Goal: Task Accomplishment & Management: Manage account settings

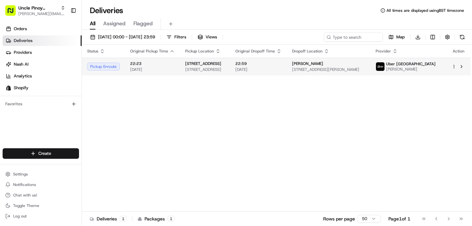
click at [167, 71] on span "[DATE]" at bounding box center [152, 69] width 45 height 5
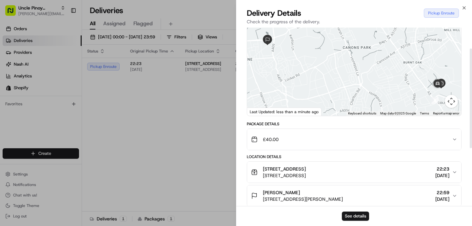
scroll to position [53, 0]
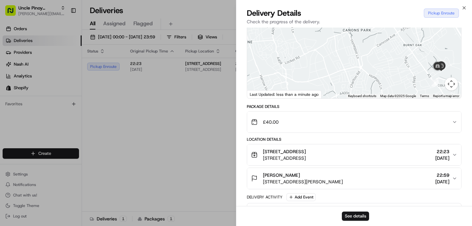
click at [450, 127] on div "£40.00" at bounding box center [351, 121] width 201 height 13
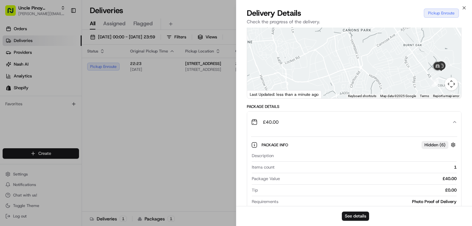
click at [451, 127] on div "£40.00" at bounding box center [351, 121] width 201 height 13
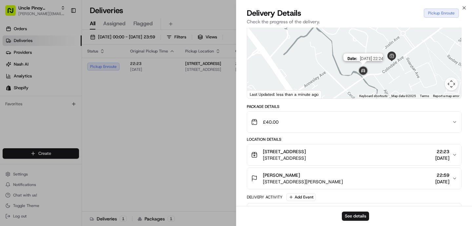
drag, startPoint x: 447, startPoint y: 81, endPoint x: 369, endPoint y: 78, distance: 77.8
click at [369, 78] on div "Date : [DATE] 22:24" at bounding box center [354, 50] width 214 height 98
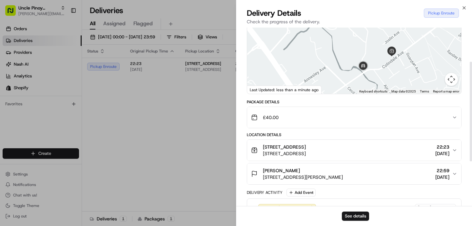
scroll to position [56, 0]
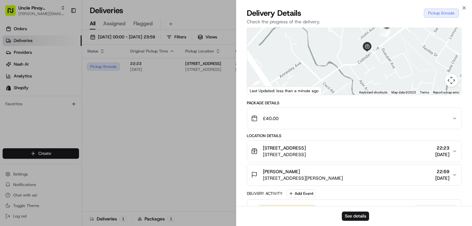
drag, startPoint x: 430, startPoint y: 74, endPoint x: 405, endPoint y: 69, distance: 26.2
click at [405, 69] on div at bounding box center [354, 46] width 214 height 98
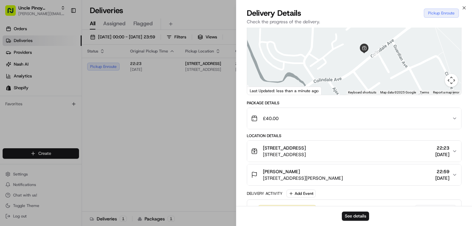
drag, startPoint x: 412, startPoint y: 54, endPoint x: 393, endPoint y: 86, distance: 36.9
click at [393, 86] on div at bounding box center [354, 46] width 214 height 98
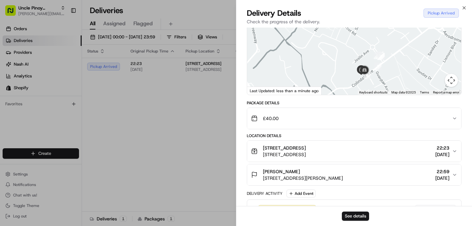
drag, startPoint x: 431, startPoint y: 73, endPoint x: 410, endPoint y: 73, distance: 20.7
click at [410, 73] on div at bounding box center [354, 46] width 214 height 98
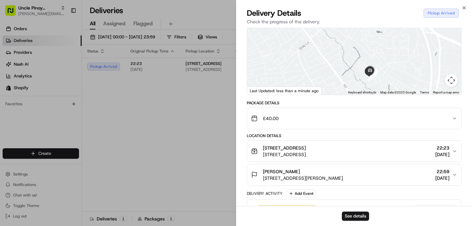
drag, startPoint x: 395, startPoint y: 72, endPoint x: 375, endPoint y: 79, distance: 20.8
click at [375, 77] on img at bounding box center [370, 70] width 13 height 13
drag, startPoint x: 359, startPoint y: 58, endPoint x: 349, endPoint y: 50, distance: 12.6
click at [349, 50] on div at bounding box center [354, 46] width 214 height 98
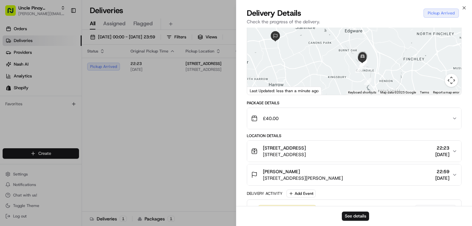
drag, startPoint x: 319, startPoint y: 55, endPoint x: 362, endPoint y: 73, distance: 46.6
click at [362, 73] on div at bounding box center [354, 46] width 214 height 98
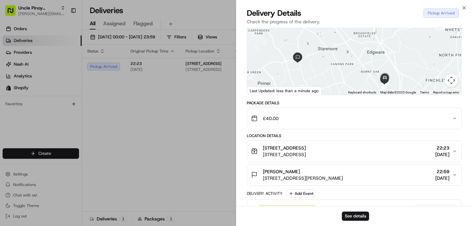
drag, startPoint x: 345, startPoint y: 71, endPoint x: 310, endPoint y: 68, distance: 35.6
click at [310, 68] on div at bounding box center [354, 46] width 214 height 98
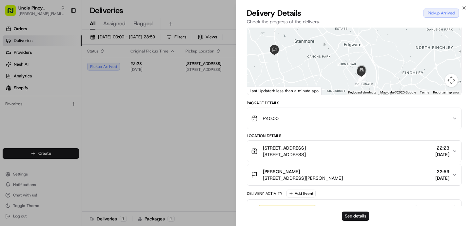
drag, startPoint x: 361, startPoint y: 83, endPoint x: 337, endPoint y: 75, distance: 24.6
click at [337, 75] on div at bounding box center [354, 46] width 214 height 98
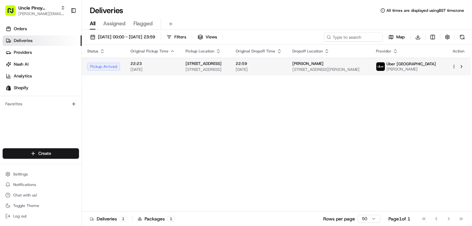
click at [455, 66] on html "Uncle Pinoy (Shopify) [EMAIL_ADDRESS][DOMAIN_NAME] Toggle Sidebar Orders Delive…" at bounding box center [236, 113] width 472 height 226
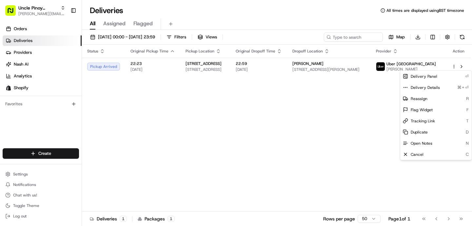
click at [408, 177] on html "Uncle Pinoy (Shopify) [EMAIL_ADDRESS][DOMAIN_NAME] Toggle Sidebar Orders Delive…" at bounding box center [236, 113] width 472 height 226
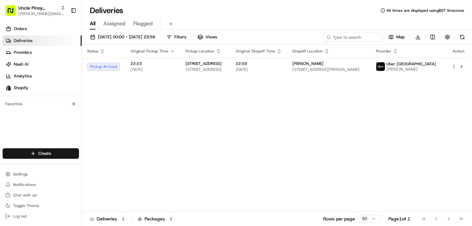
click at [164, 92] on div "Status Original Pickup Time Pickup Location Original Dropoff Time Dropoff Locat…" at bounding box center [276, 128] width 389 height 167
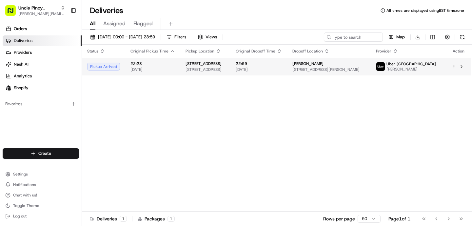
click at [366, 72] on span "[STREET_ADDRESS][PERSON_NAME]" at bounding box center [328, 69] width 73 height 5
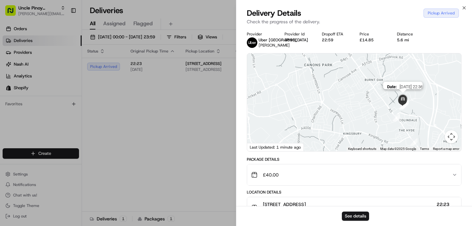
drag, startPoint x: 439, startPoint y: 107, endPoint x: 399, endPoint y: 107, distance: 40.0
click at [399, 106] on img at bounding box center [402, 99] width 13 height 13
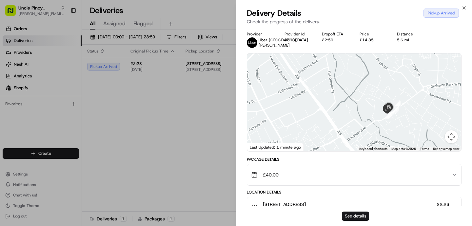
drag, startPoint x: 399, startPoint y: 122, endPoint x: 406, endPoint y: 122, distance: 6.9
click at [406, 122] on div at bounding box center [354, 102] width 214 height 98
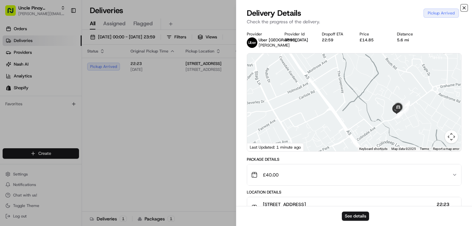
click at [464, 6] on icon "button" at bounding box center [464, 7] width 5 height 5
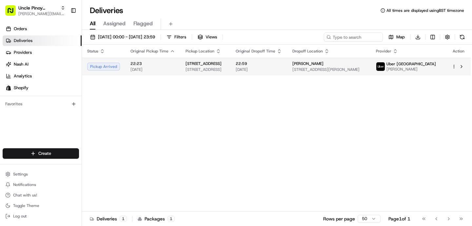
click at [453, 66] on html "Uncle Pinoy (Shopify) [EMAIL_ADDRESS][DOMAIN_NAME] Toggle Sidebar Orders Delive…" at bounding box center [236, 113] width 472 height 226
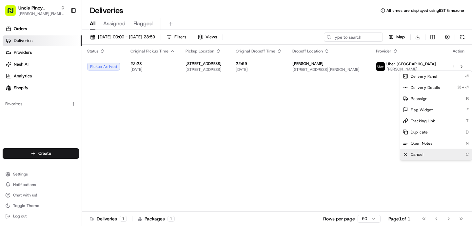
click at [421, 155] on span "Cancel" at bounding box center [417, 154] width 13 height 5
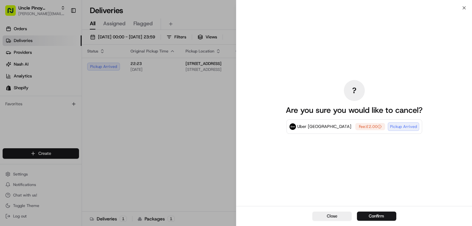
click at [384, 211] on div "Close Confirm" at bounding box center [354, 216] width 236 height 20
click at [371, 216] on button "Confirm" at bounding box center [376, 215] width 39 height 9
